Goal: Use online tool/utility

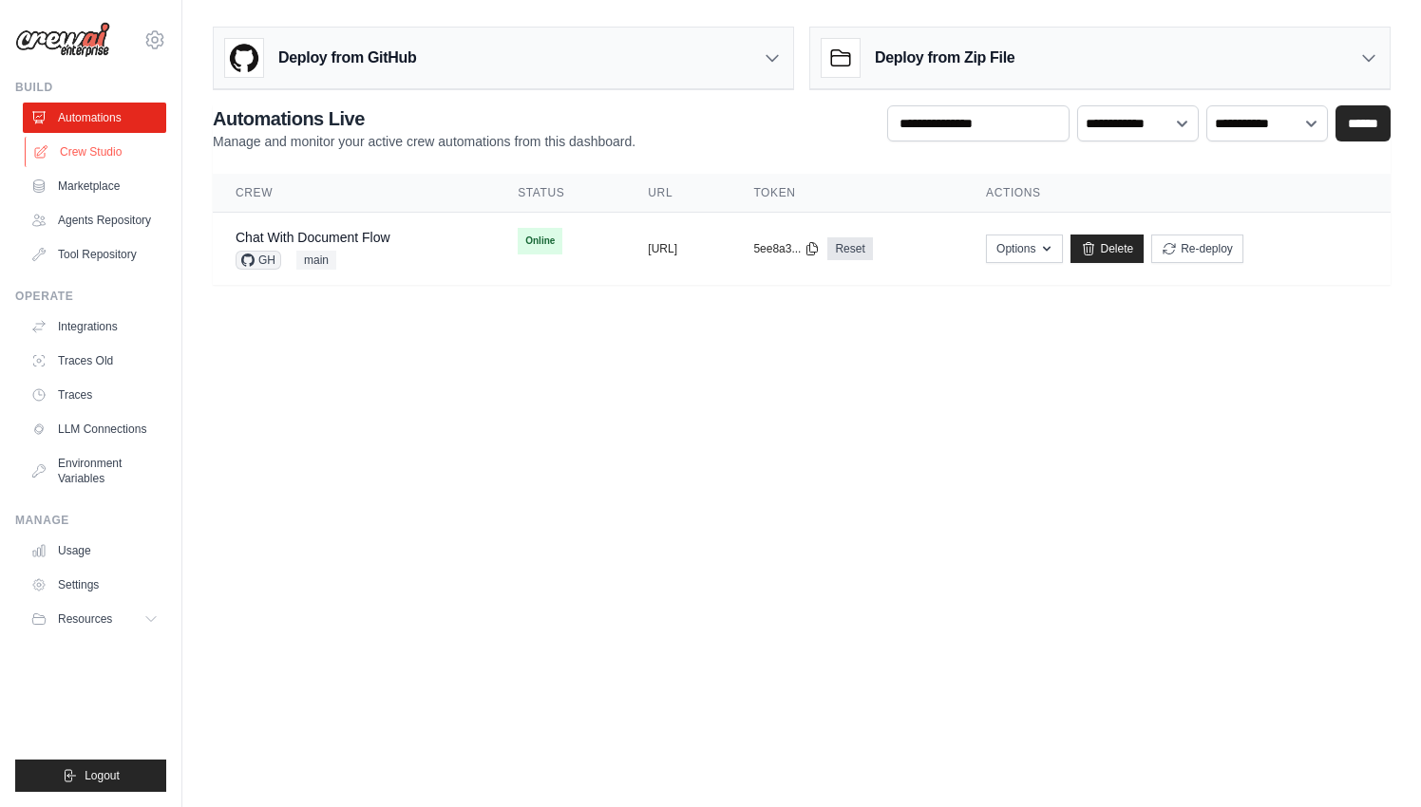
click at [116, 154] on link "Crew Studio" at bounding box center [96, 152] width 143 height 30
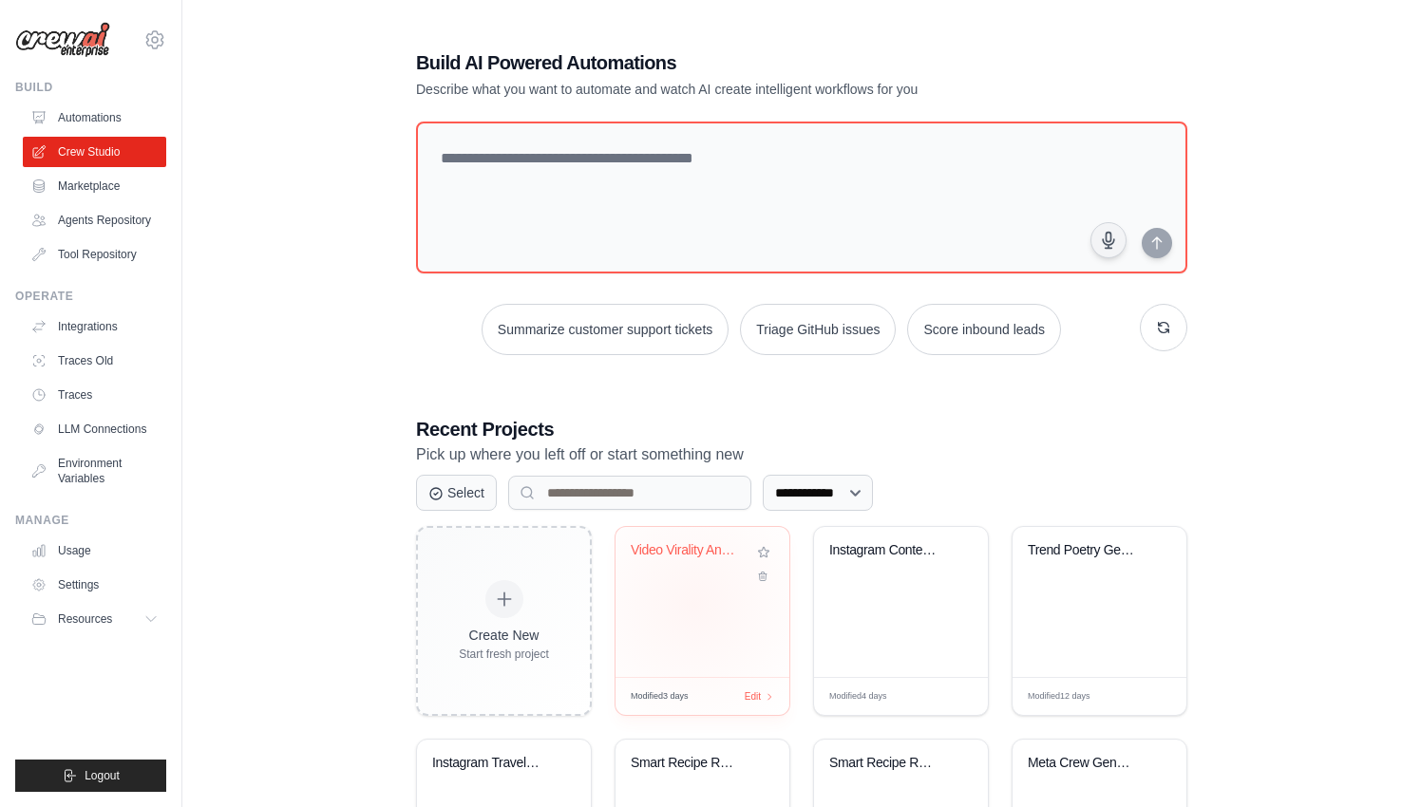
click at [694, 604] on div "Video Virality Analyzer with Local ..." at bounding box center [702, 602] width 174 height 150
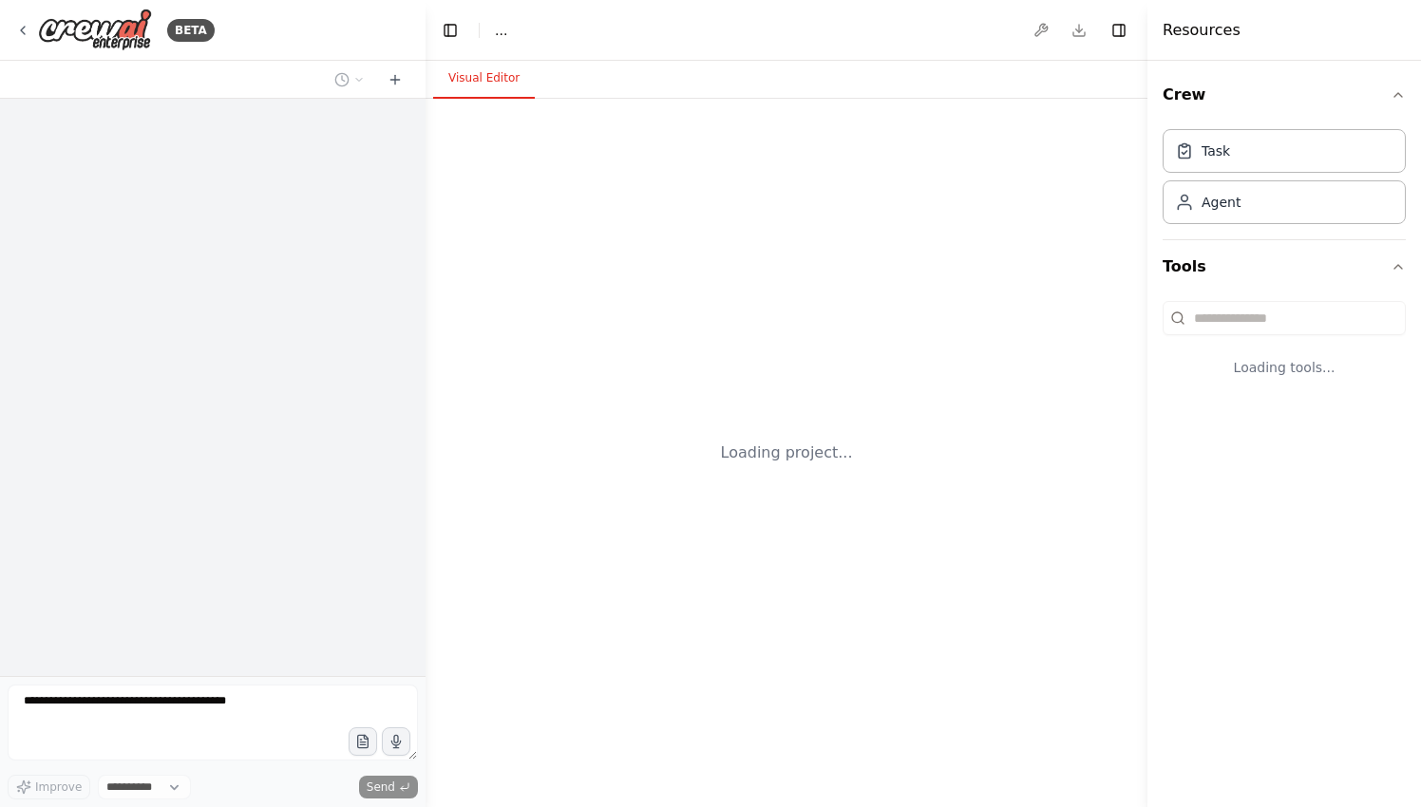
select select "****"
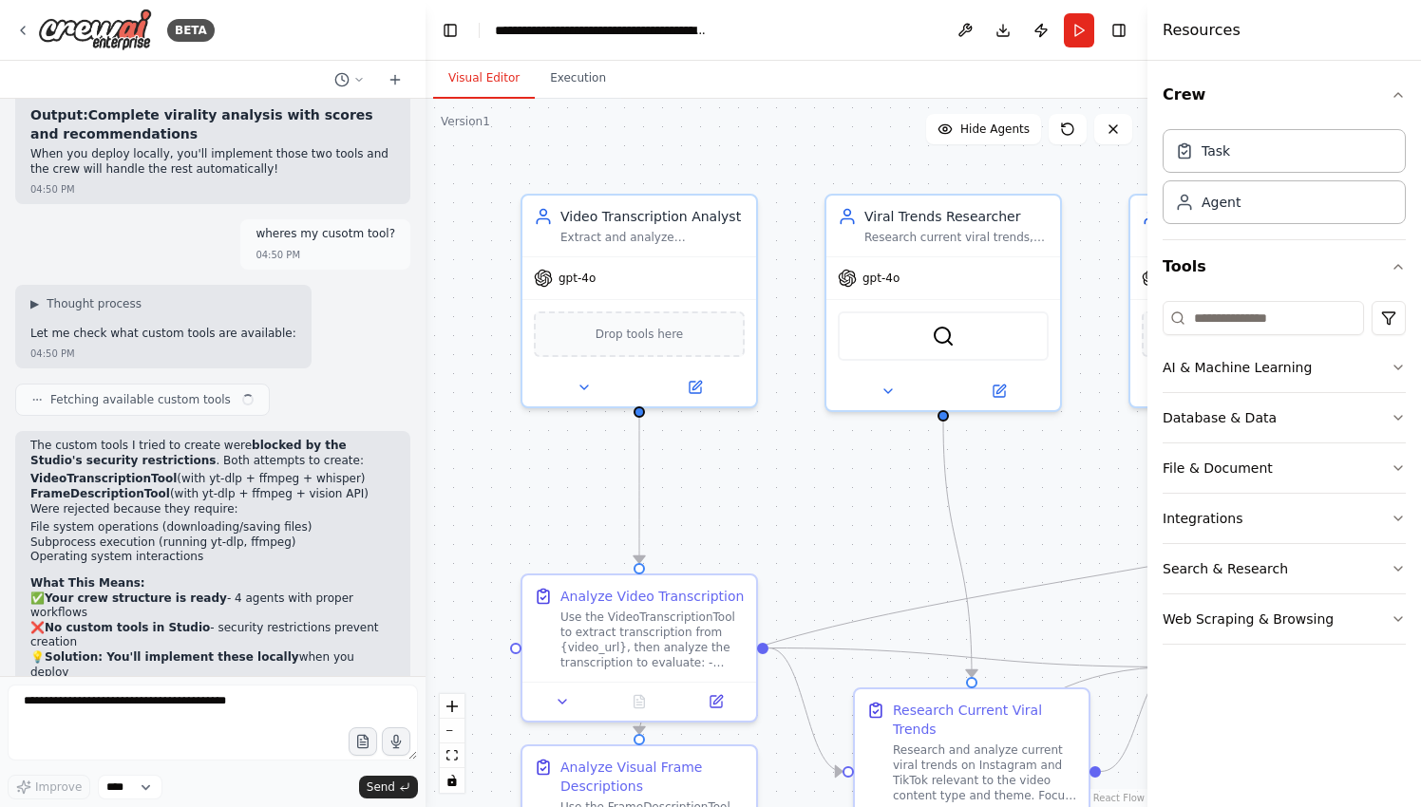
scroll to position [10250, 0]
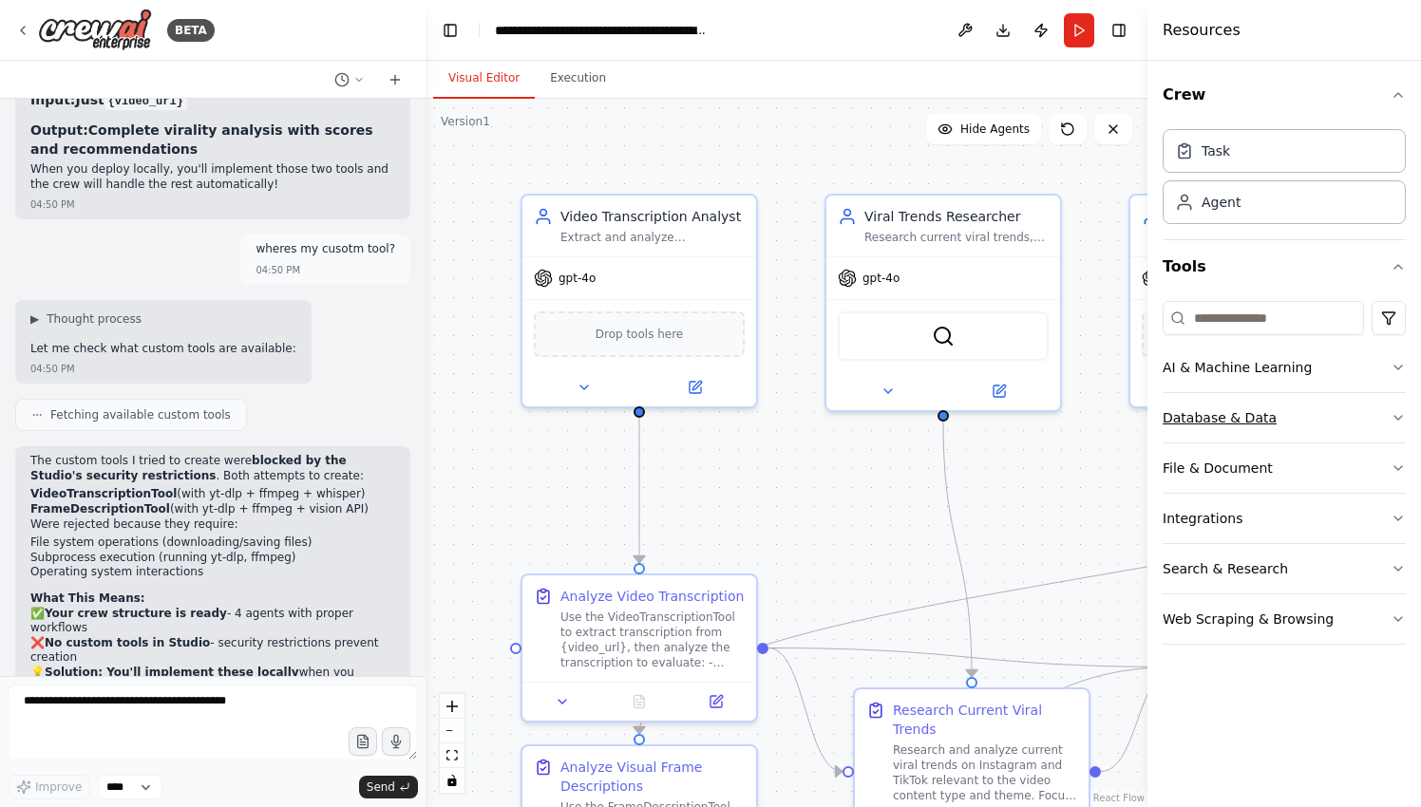
click at [1239, 423] on div "Database & Data" at bounding box center [1220, 417] width 114 height 19
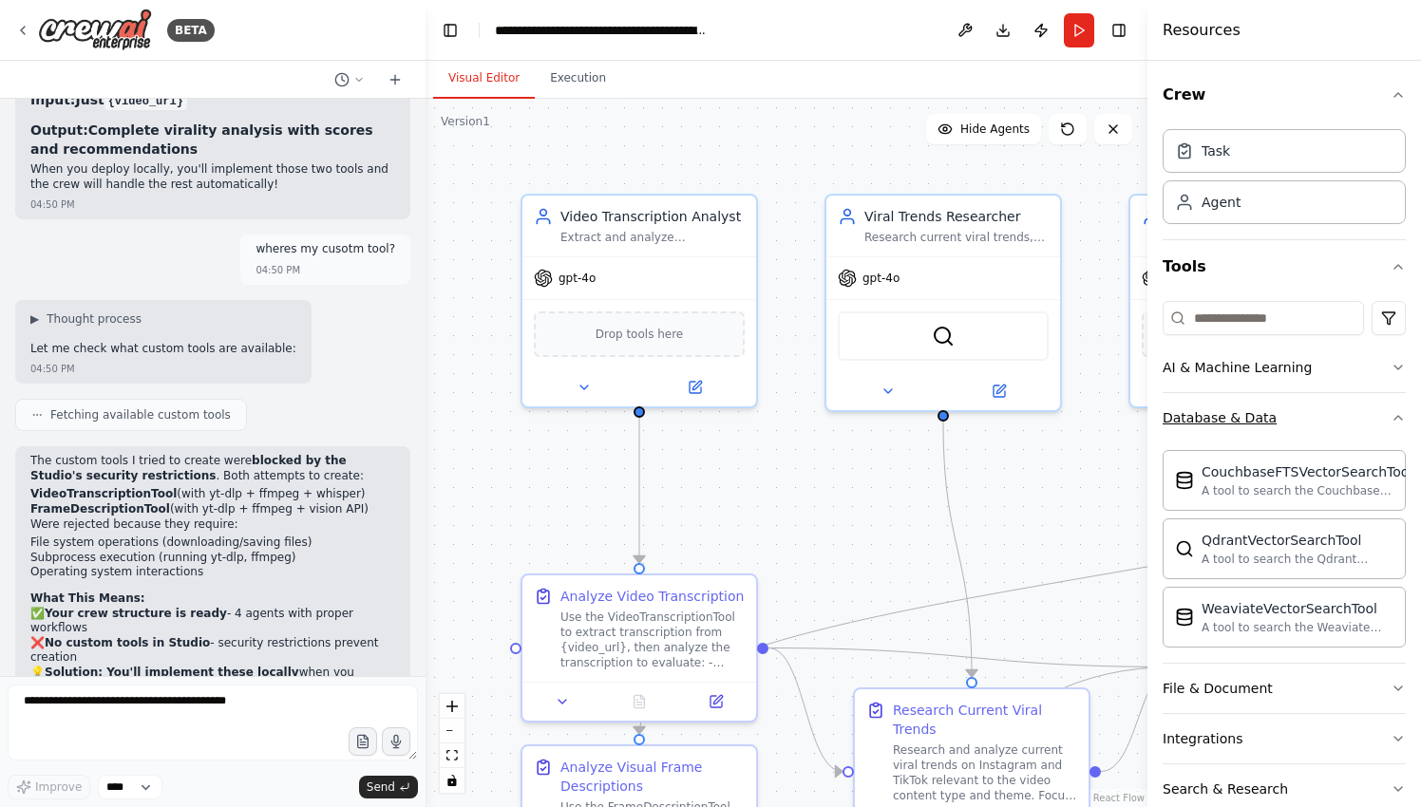
click at [1239, 426] on div "Database & Data" at bounding box center [1220, 417] width 114 height 19
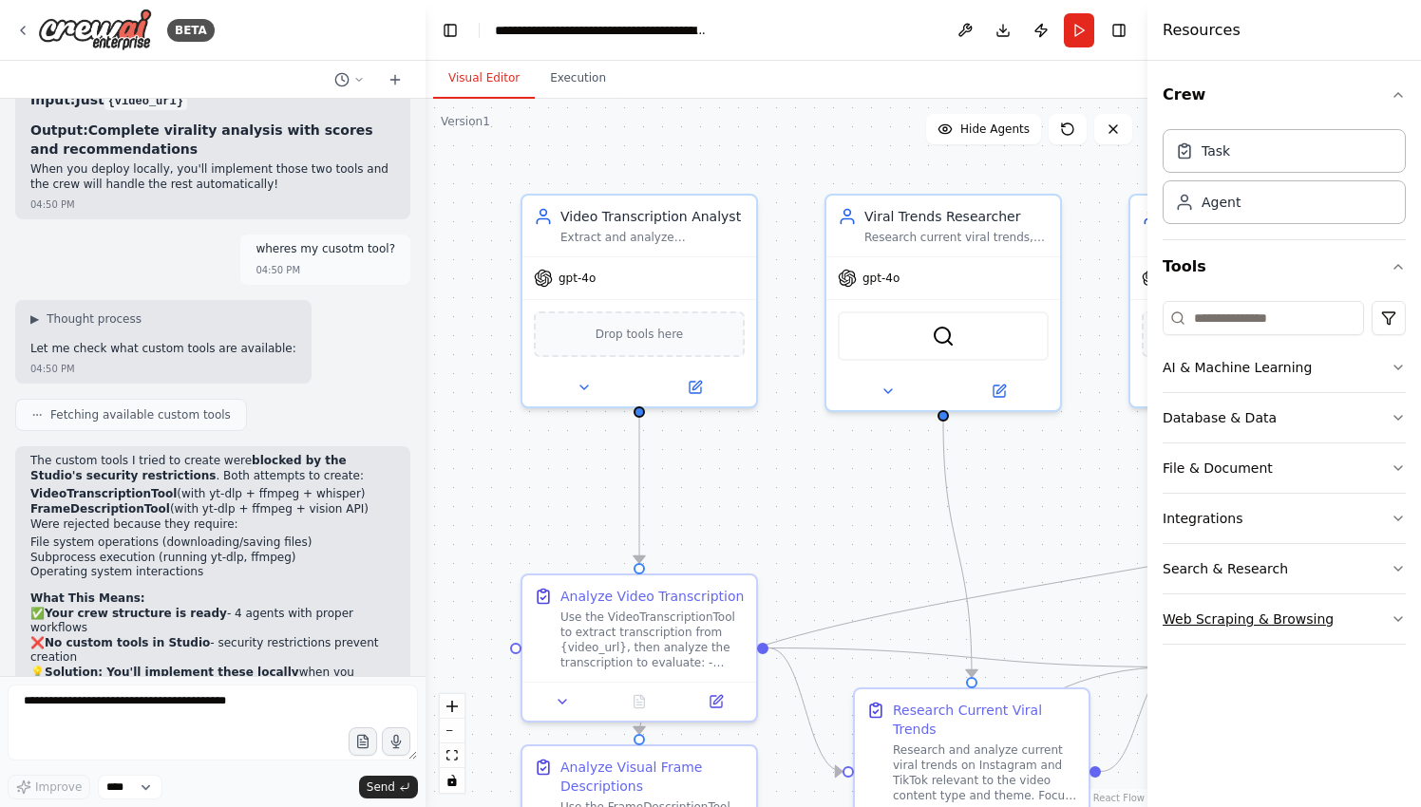
click at [1239, 617] on div "Web Scraping & Browsing" at bounding box center [1248, 619] width 171 height 19
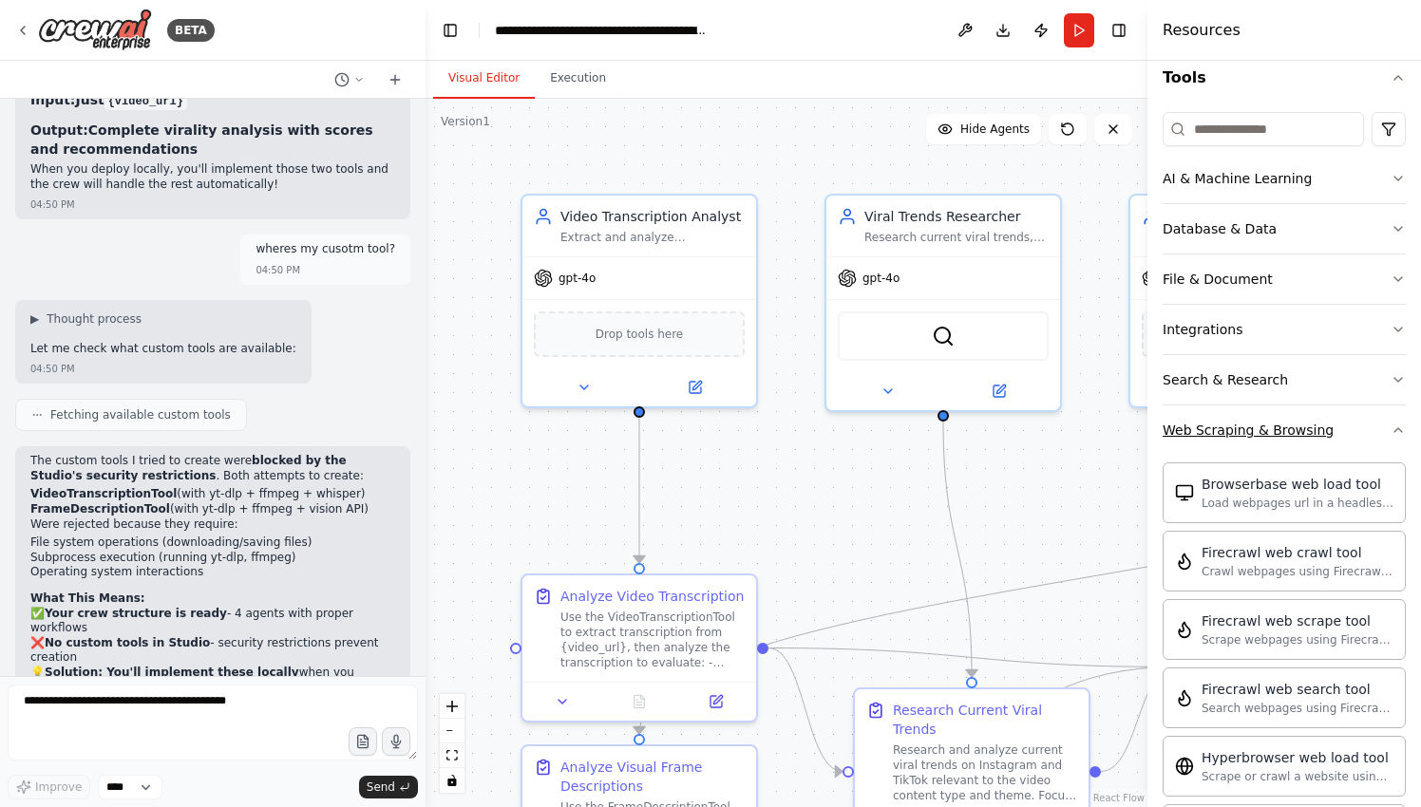
scroll to position [255, 0]
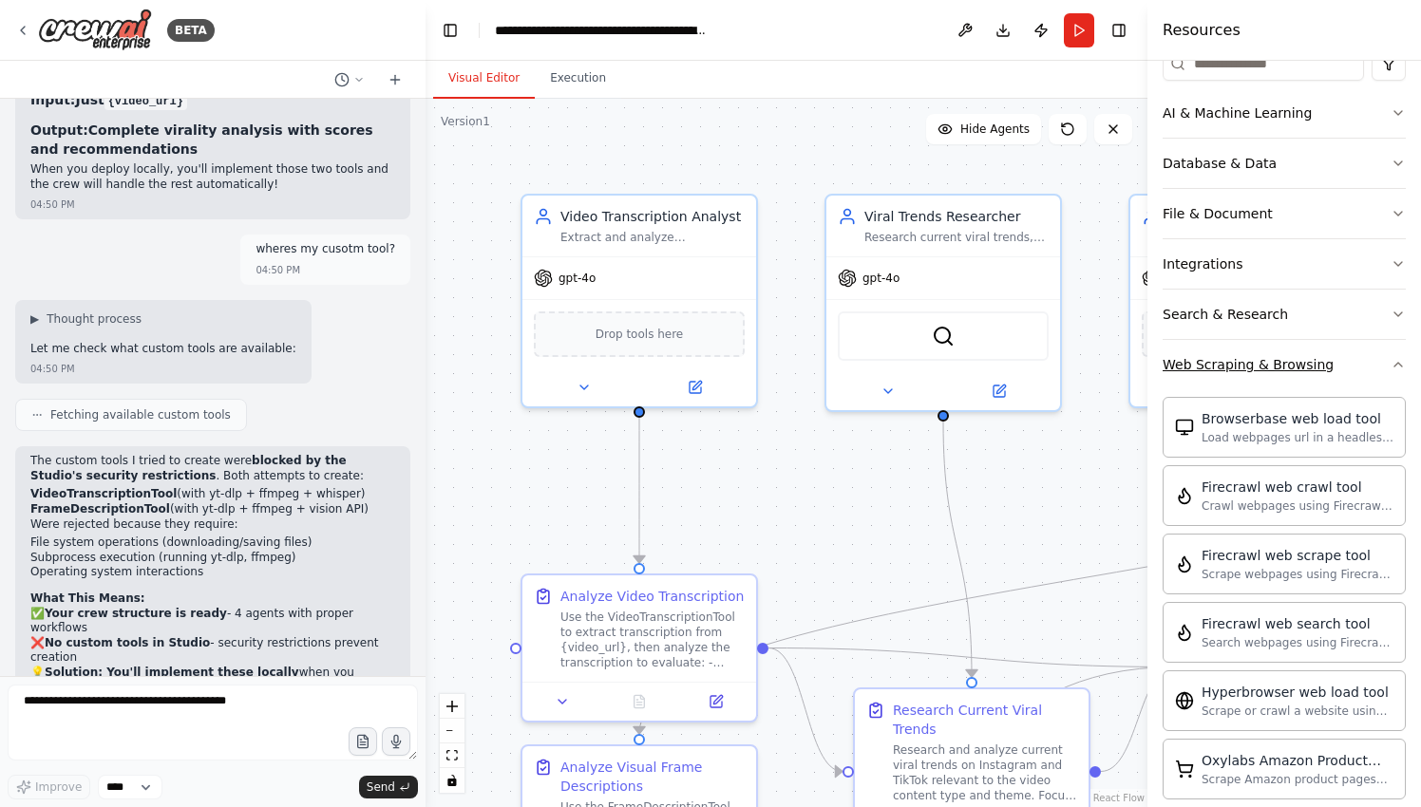
click at [1222, 381] on button "Web Scraping & Browsing" at bounding box center [1284, 364] width 243 height 49
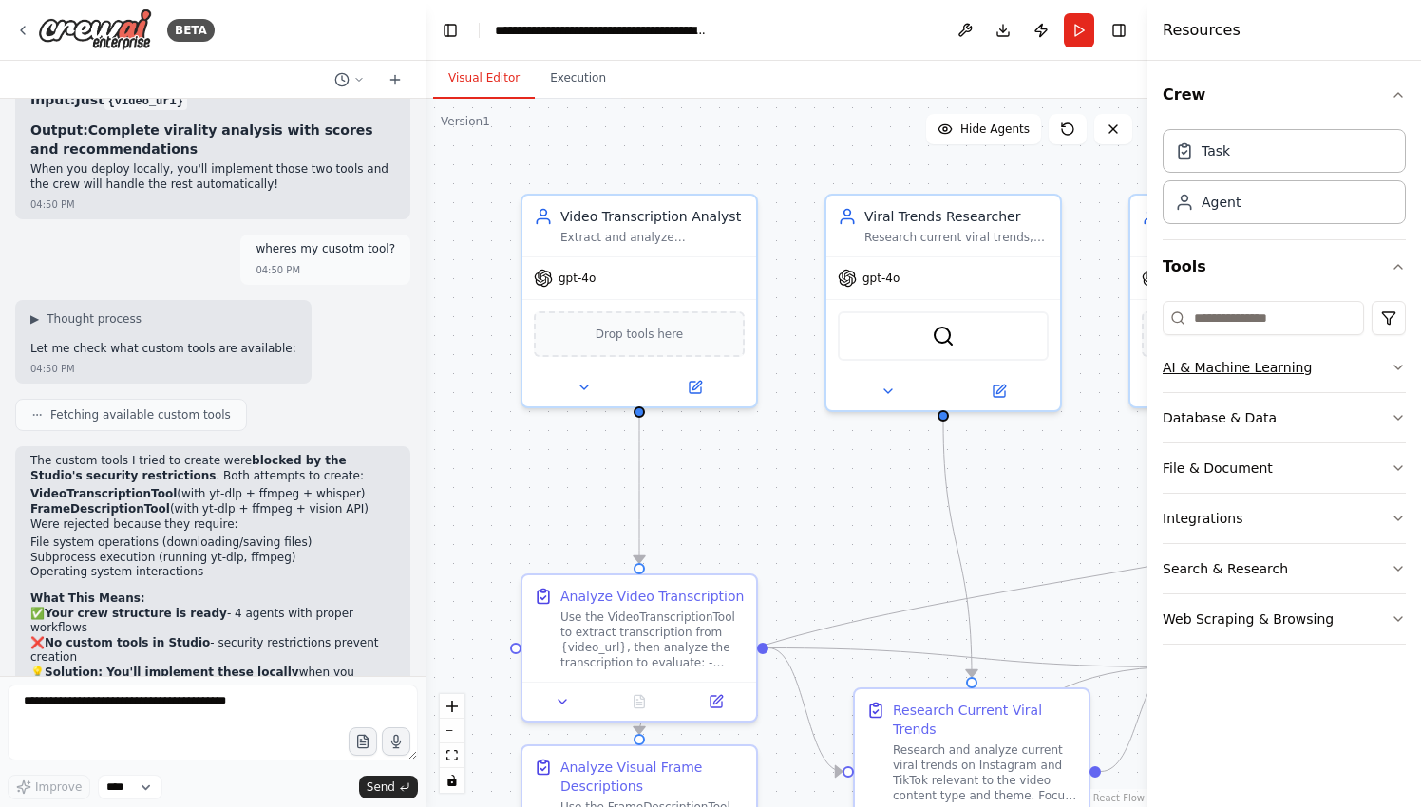
click at [1222, 369] on div "AI & Machine Learning" at bounding box center [1237, 367] width 149 height 19
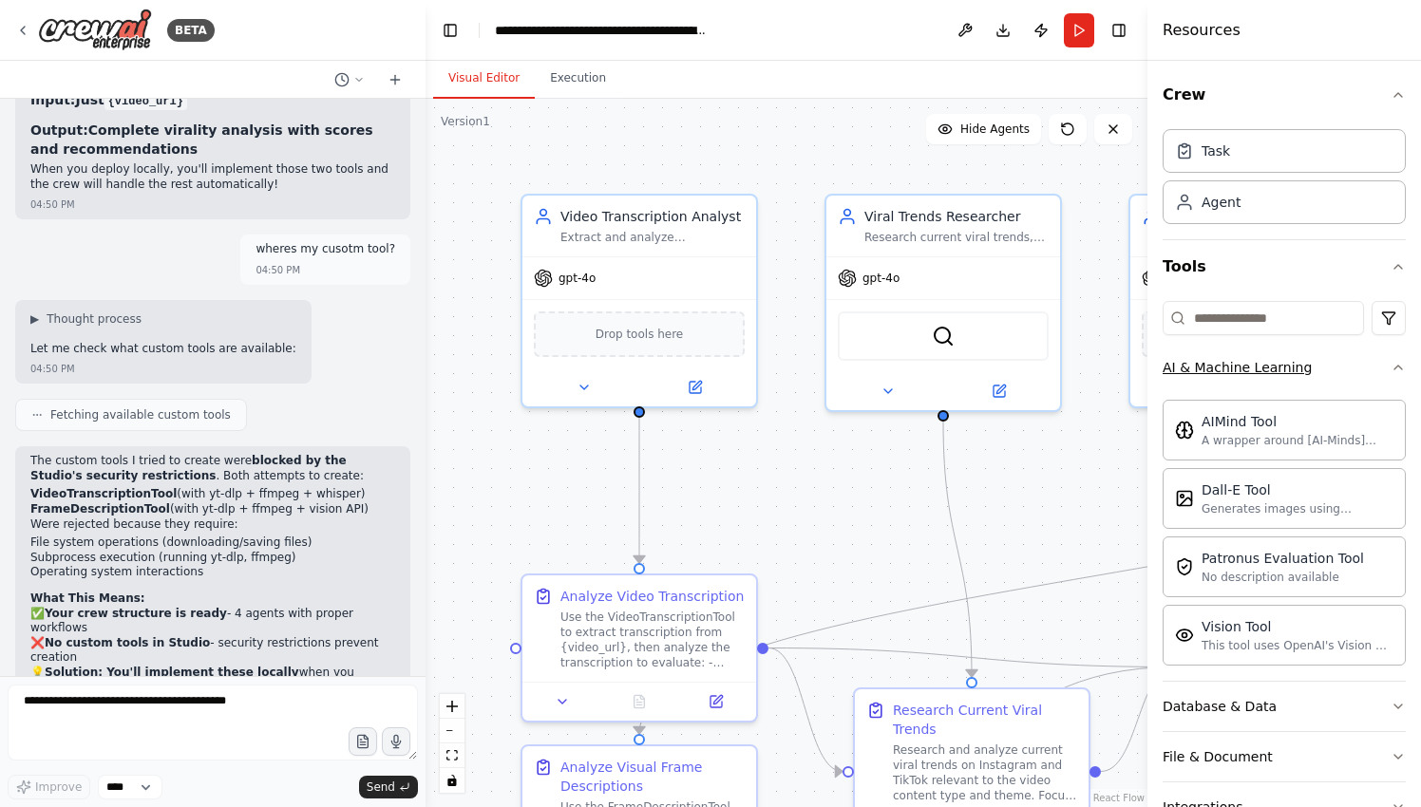
click at [1222, 369] on div "AI & Machine Learning" at bounding box center [1237, 367] width 149 height 19
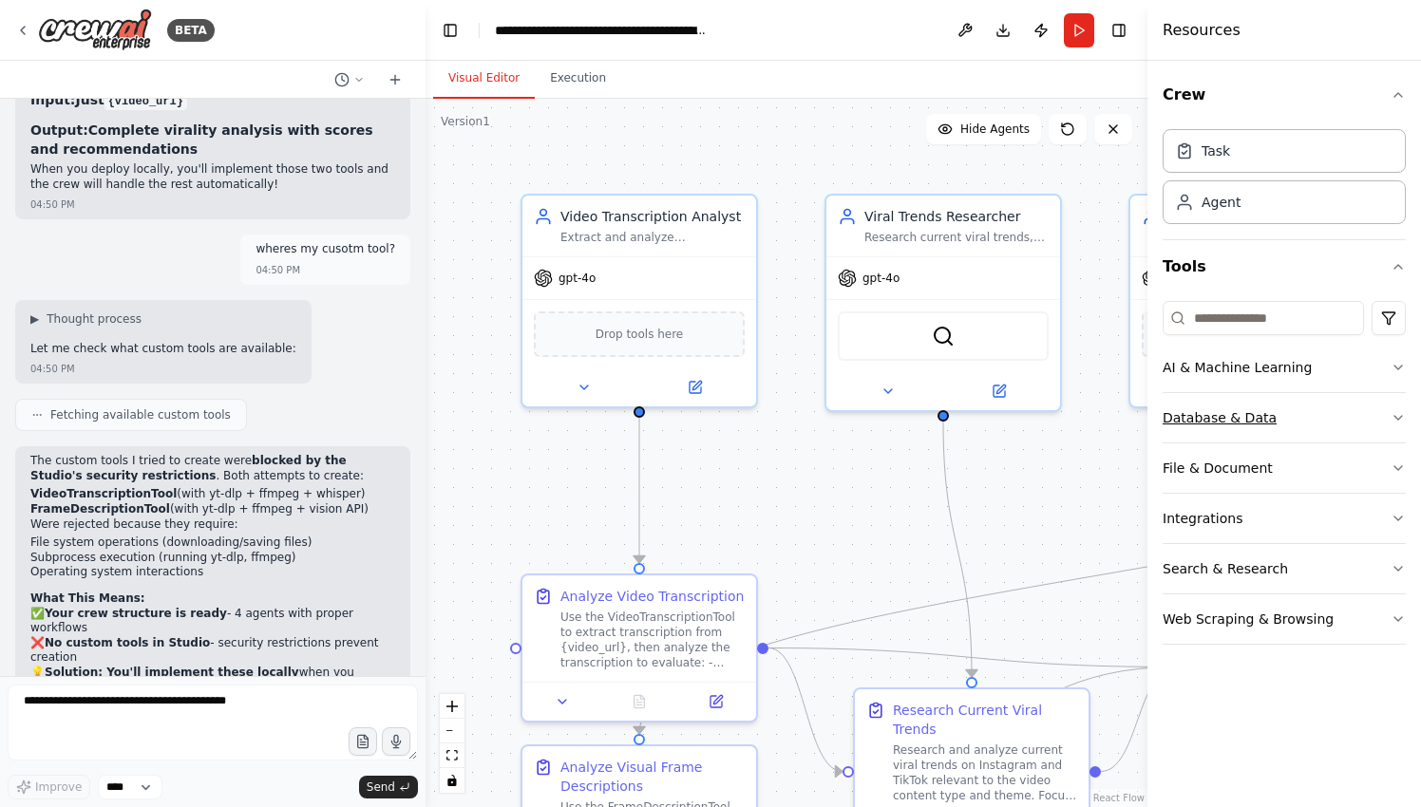
click at [1226, 414] on div "Database & Data" at bounding box center [1220, 417] width 114 height 19
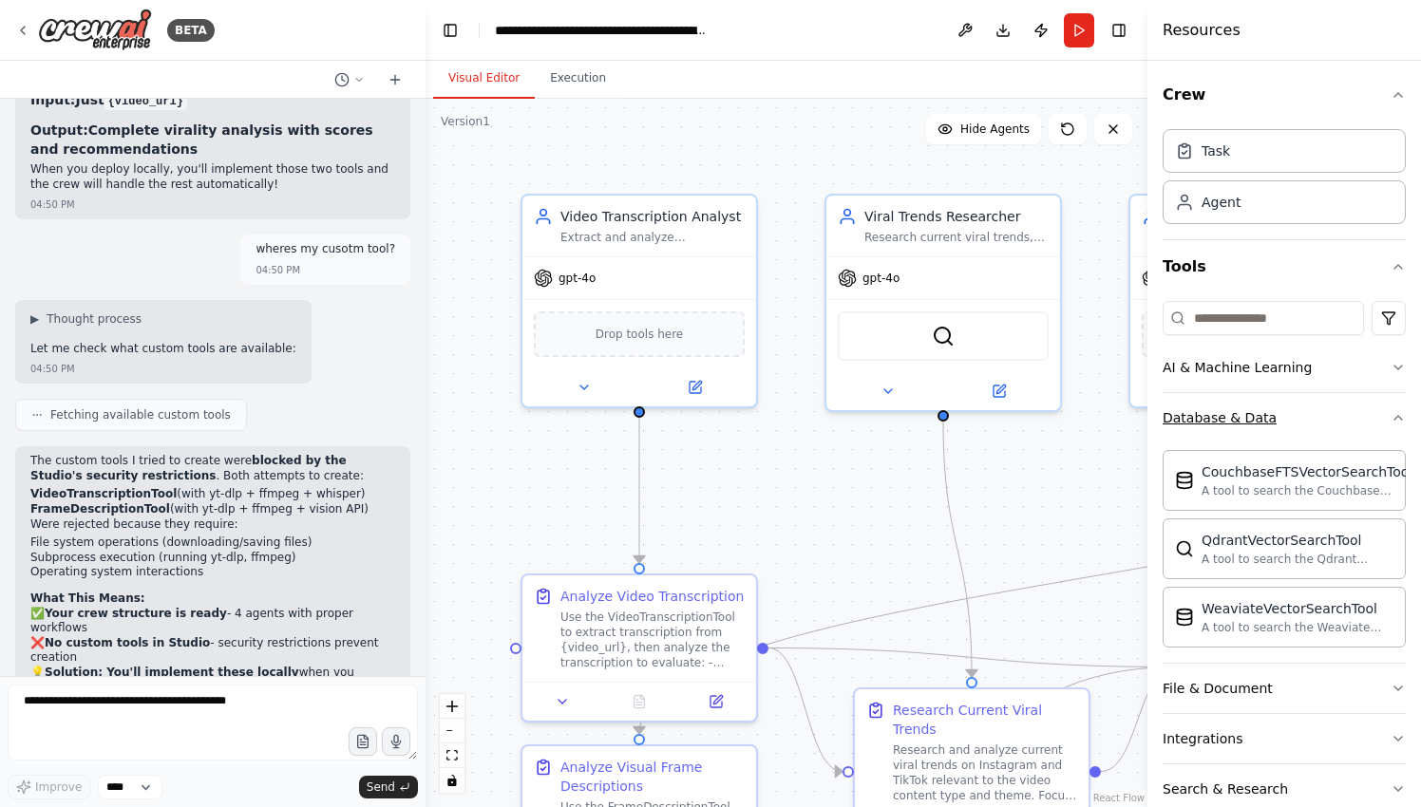
click at [1226, 414] on div "Database & Data" at bounding box center [1220, 417] width 114 height 19
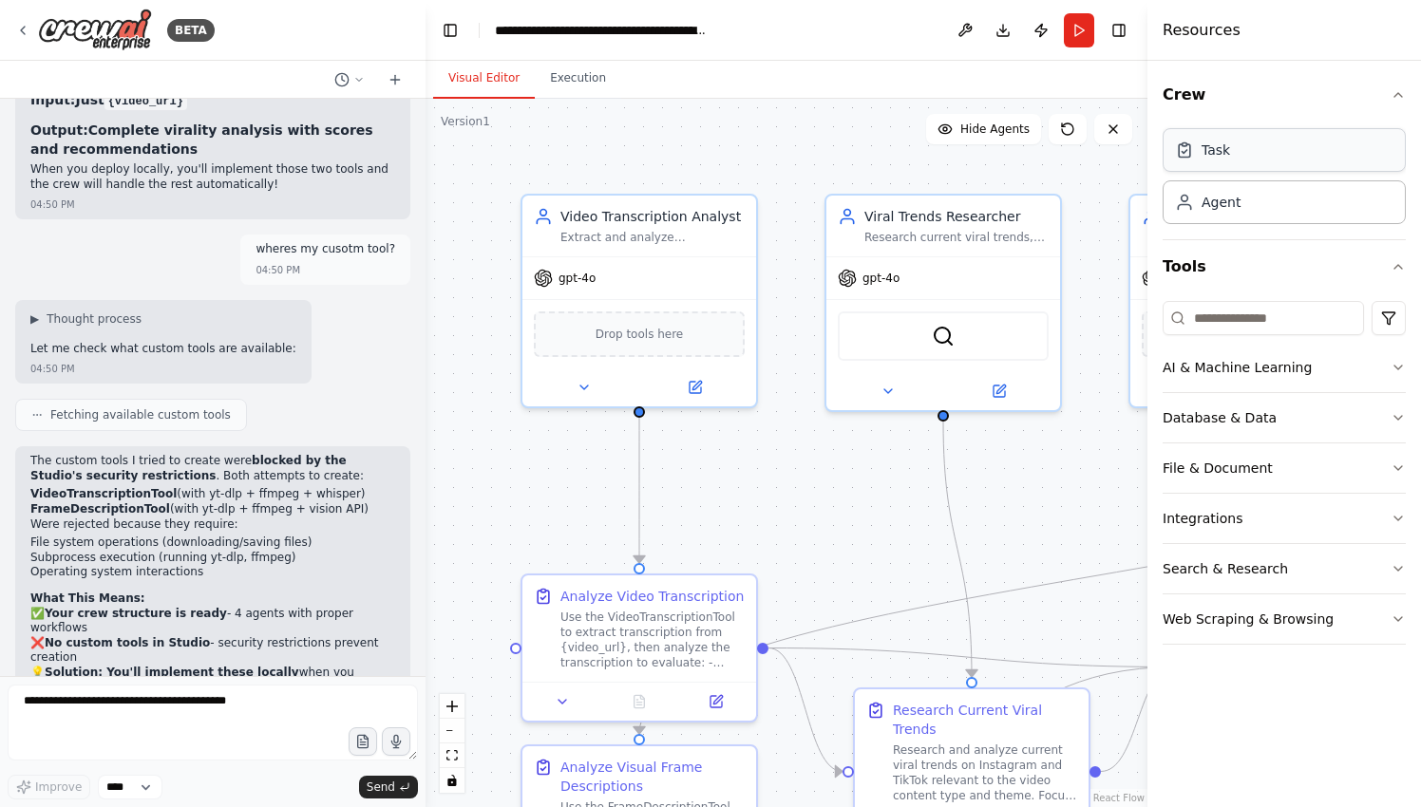
click at [1206, 152] on div "Task" at bounding box center [1215, 150] width 28 height 19
click at [697, 362] on div "Drop tools here" at bounding box center [639, 329] width 234 height 69
click at [1190, 585] on button "Search & Research" at bounding box center [1284, 568] width 243 height 49
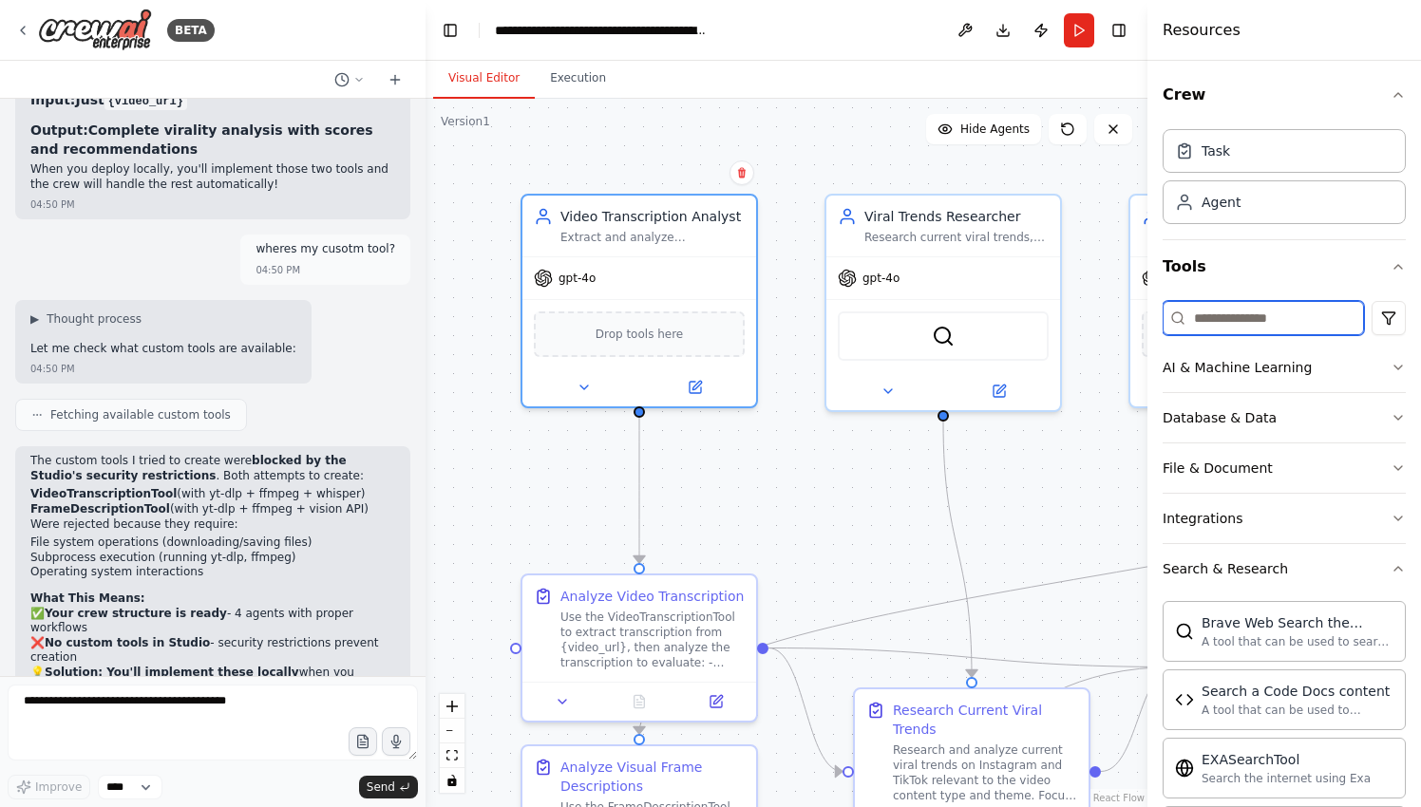
click at [1242, 312] on input at bounding box center [1263, 318] width 201 height 34
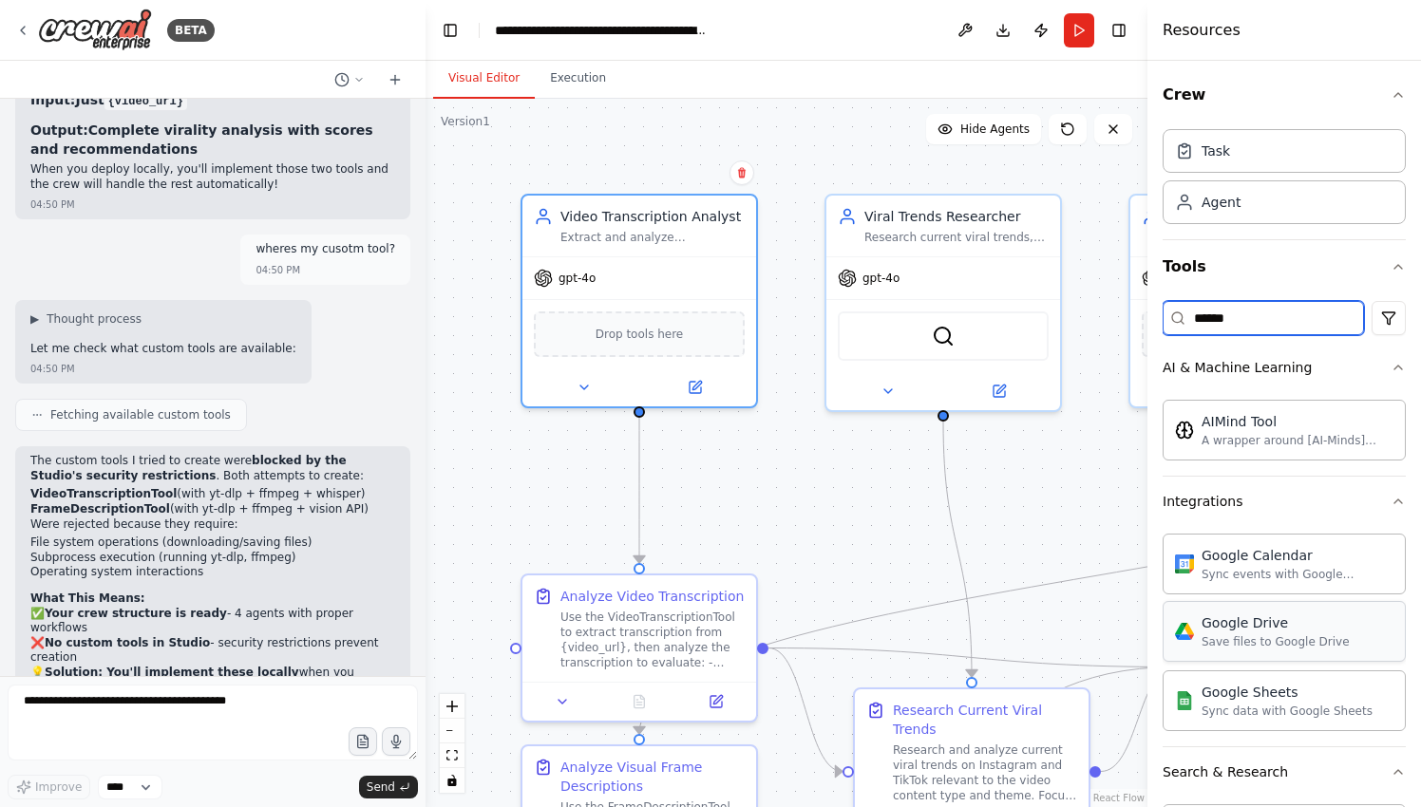
type input "******"
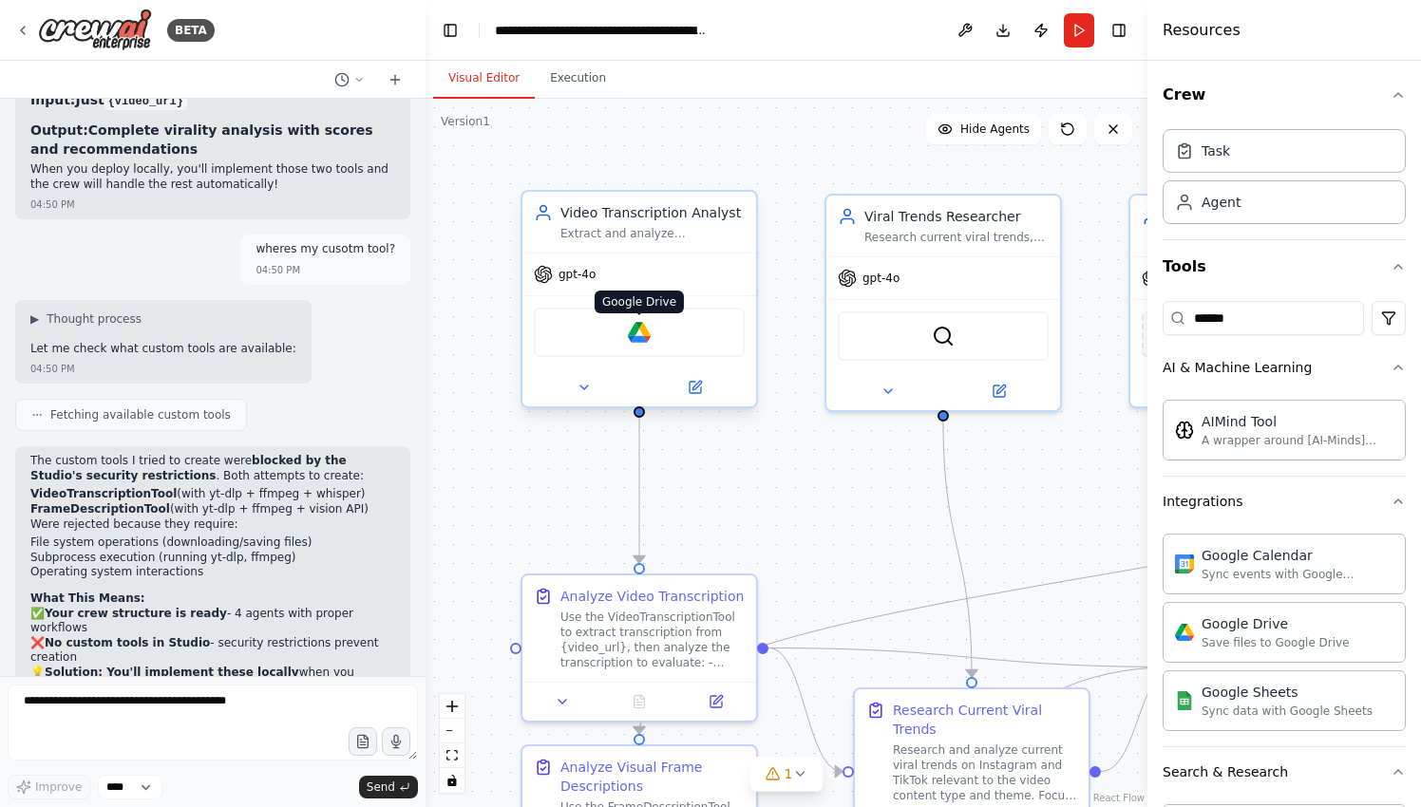
click at [636, 327] on img at bounding box center [639, 332] width 23 height 23
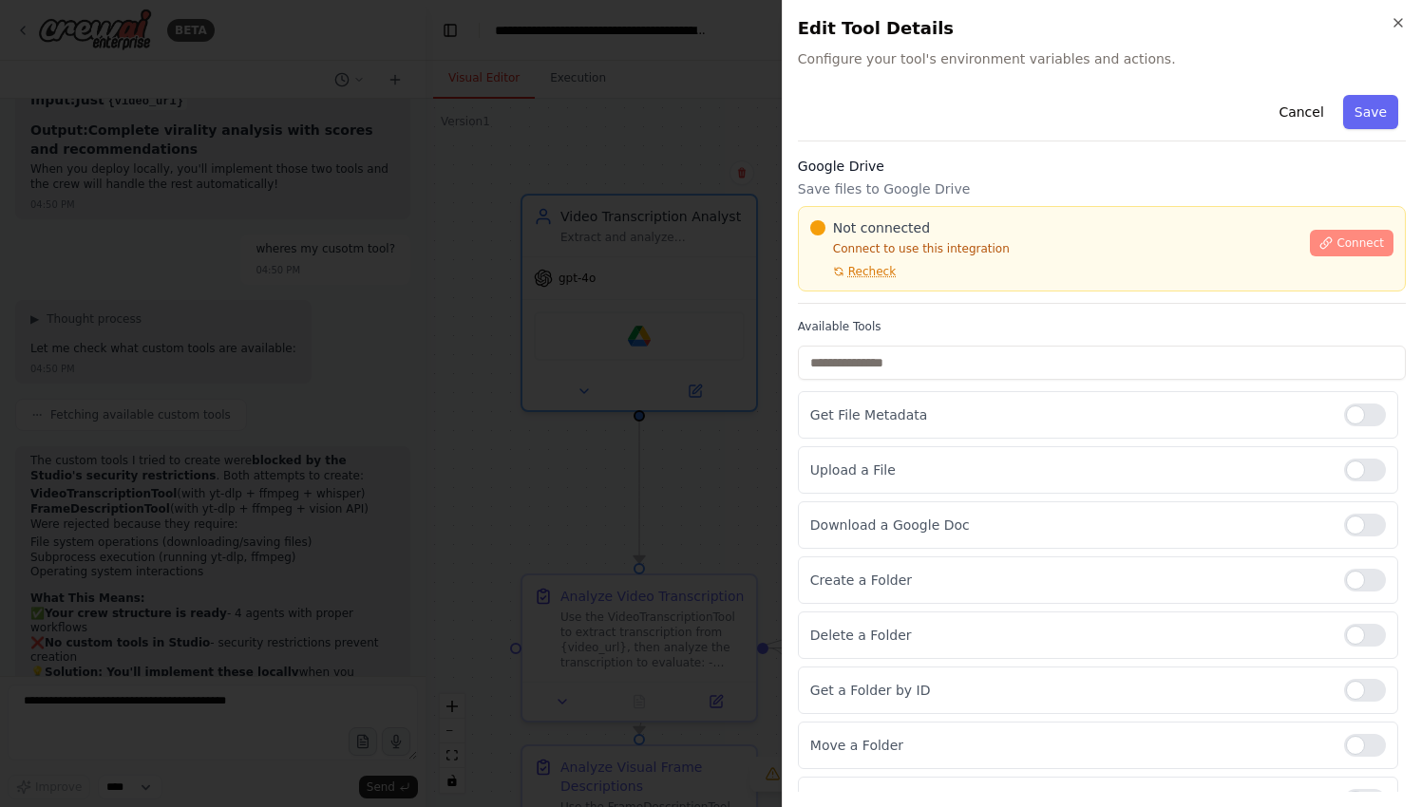
click at [1326, 247] on icon at bounding box center [1326, 242] width 10 height 10
click at [915, 246] on p "Connect to use this integration" at bounding box center [1054, 248] width 489 height 15
